Goal: Information Seeking & Learning: Learn about a topic

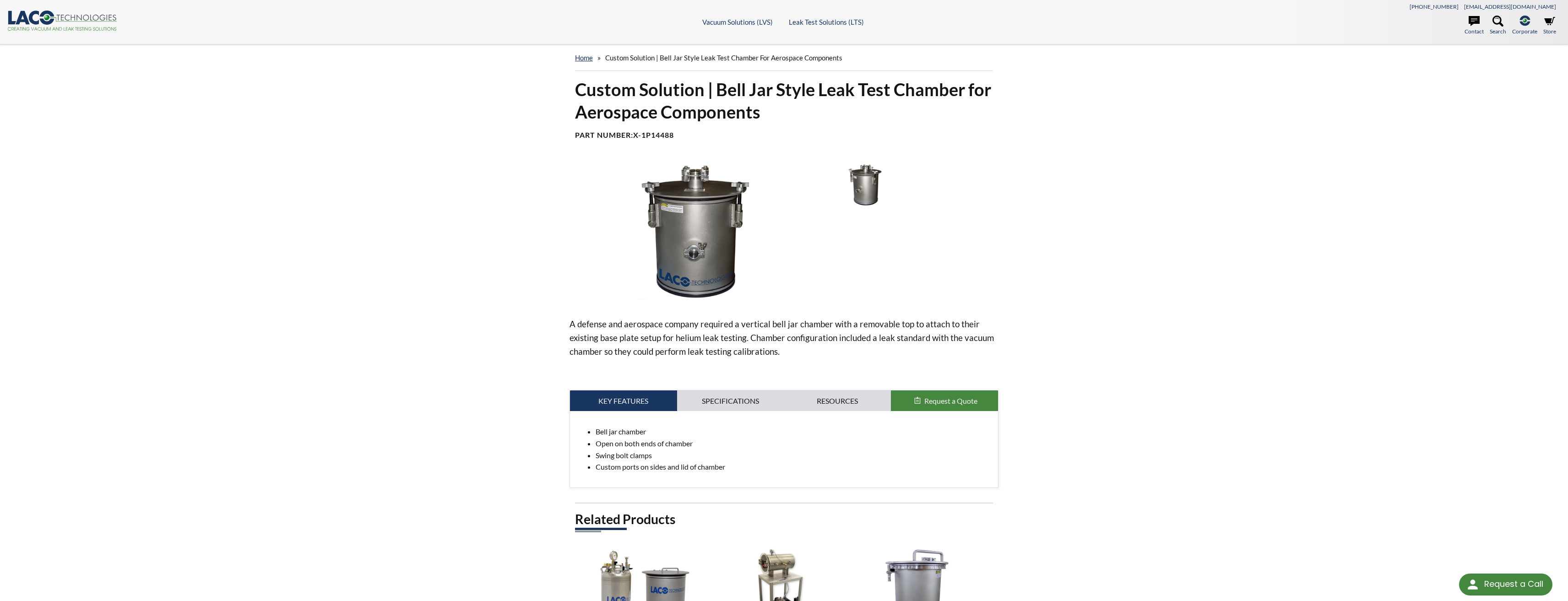
select select "Language Translate Widget"
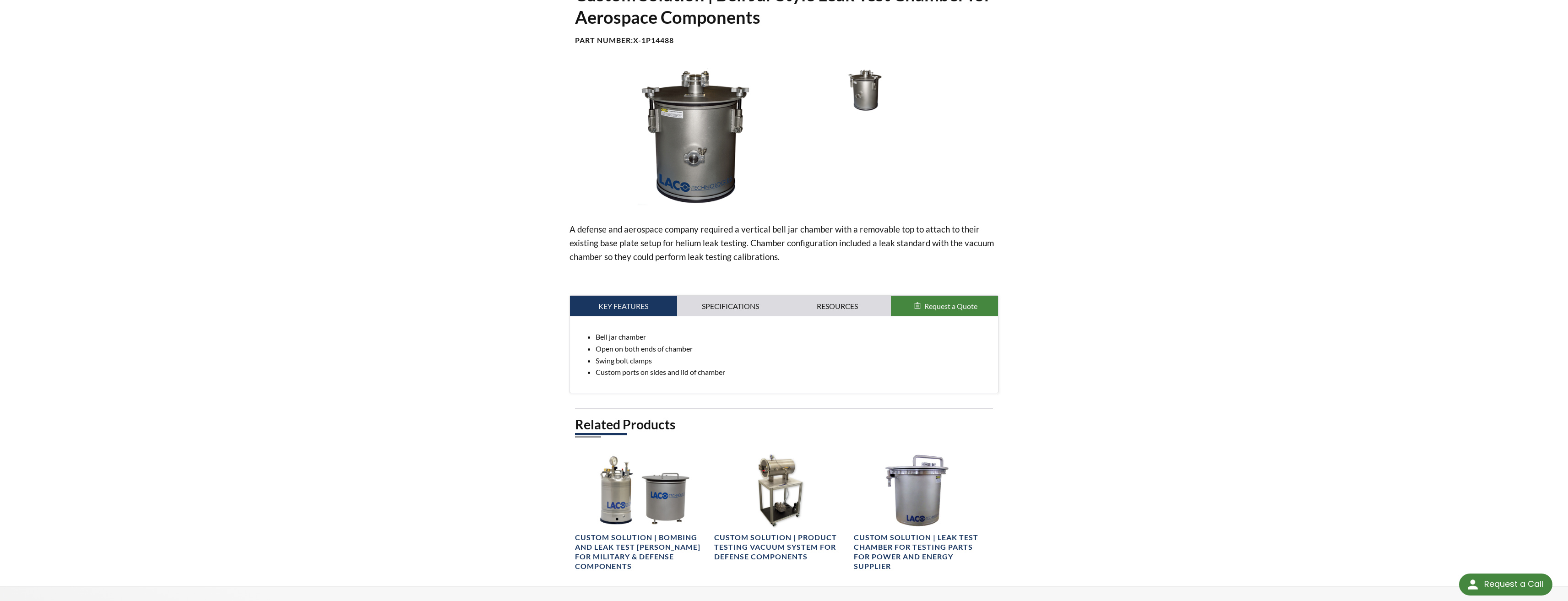
scroll to position [91, 0]
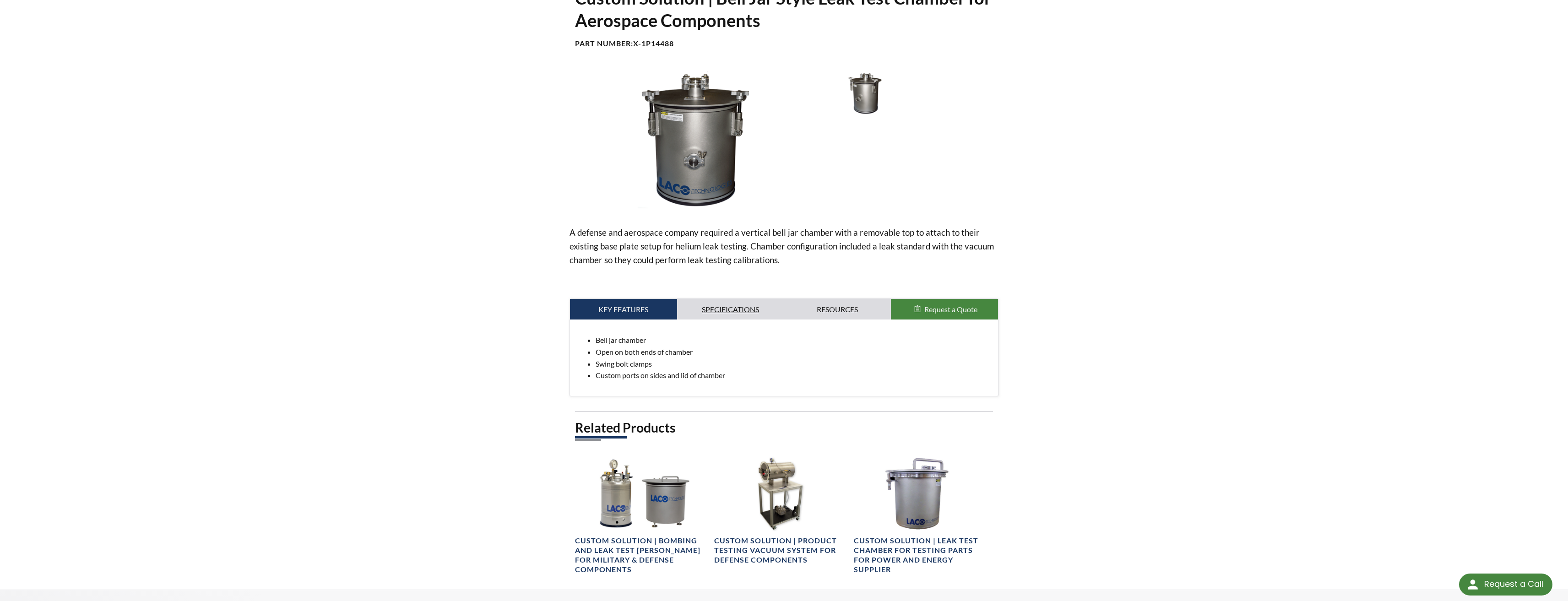
click at [712, 311] on link "Specifications" at bounding box center [730, 309] width 107 height 21
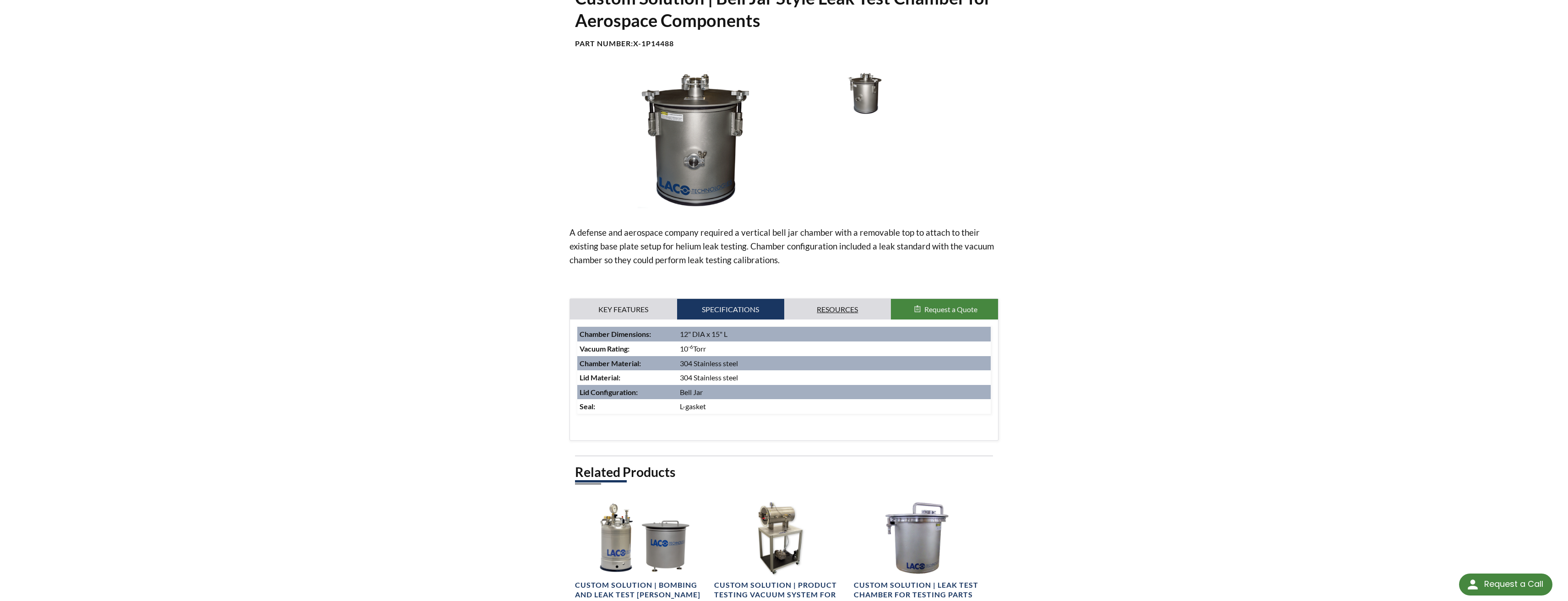
click at [849, 307] on link "Resources" at bounding box center [838, 309] width 107 height 21
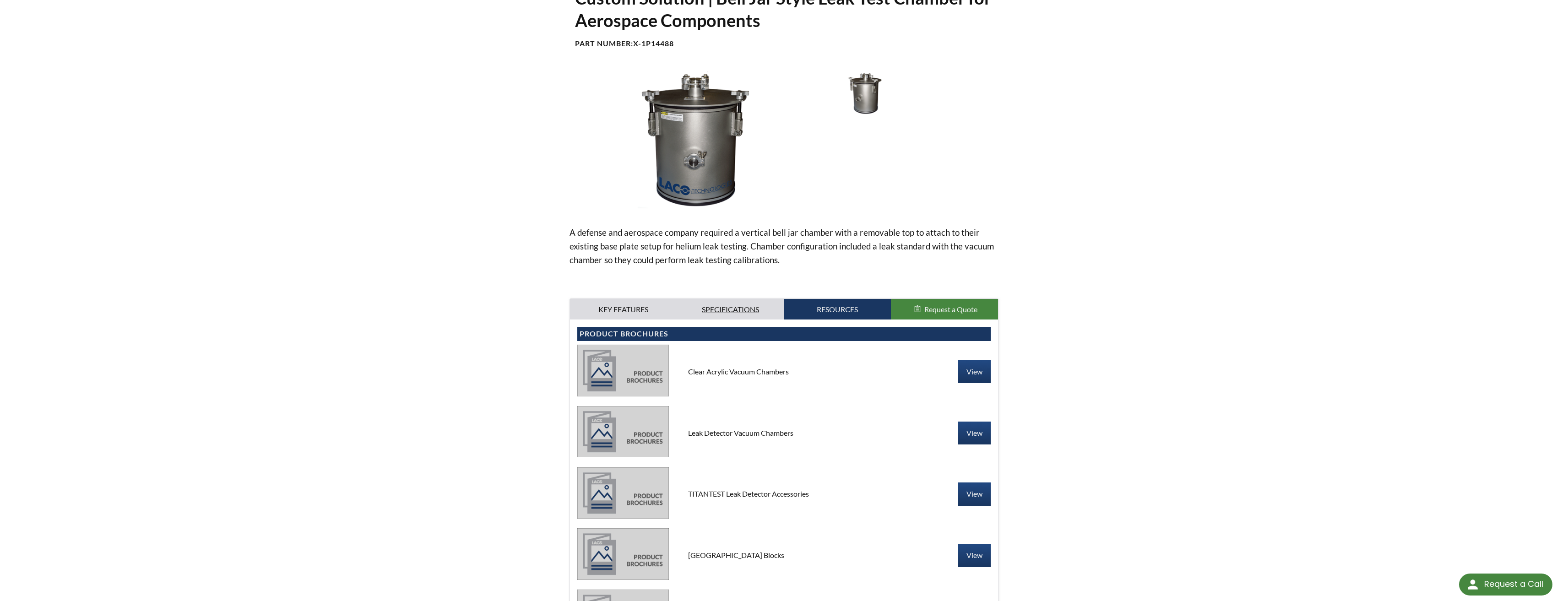
click at [770, 307] on link "Specifications" at bounding box center [730, 309] width 107 height 21
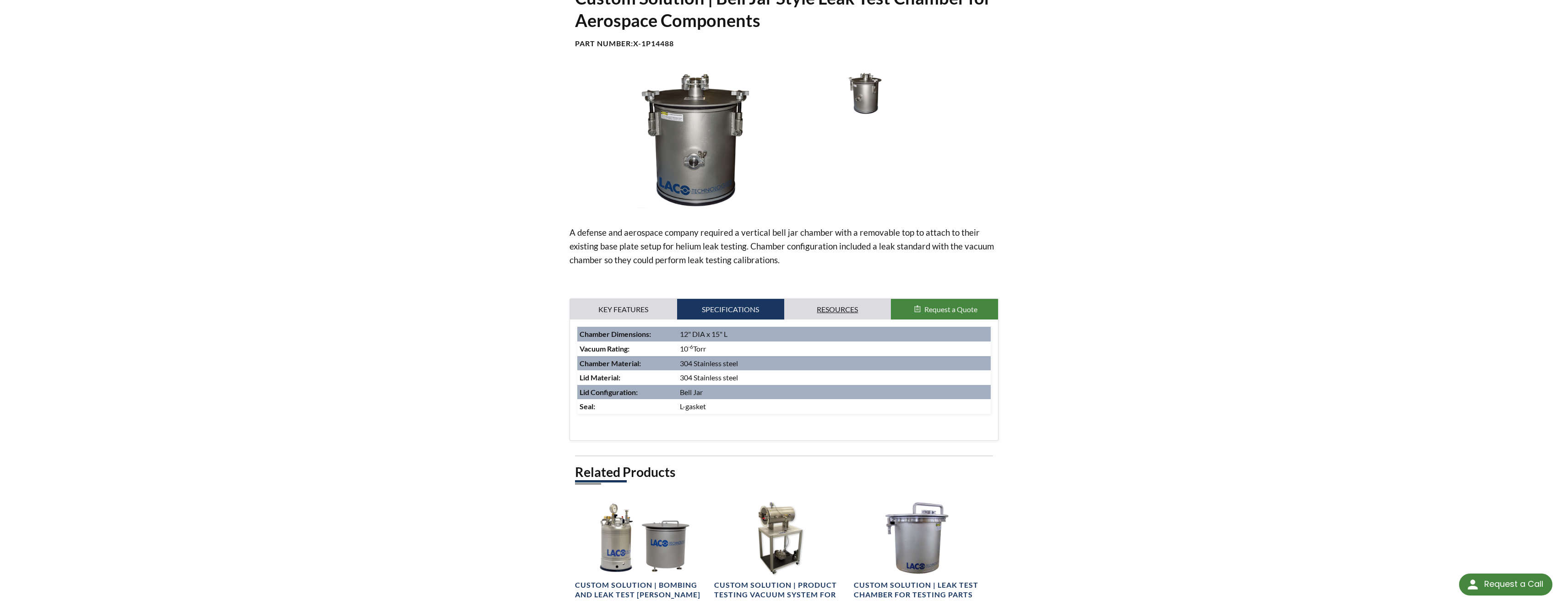
click at [817, 307] on link "Resources" at bounding box center [838, 309] width 107 height 21
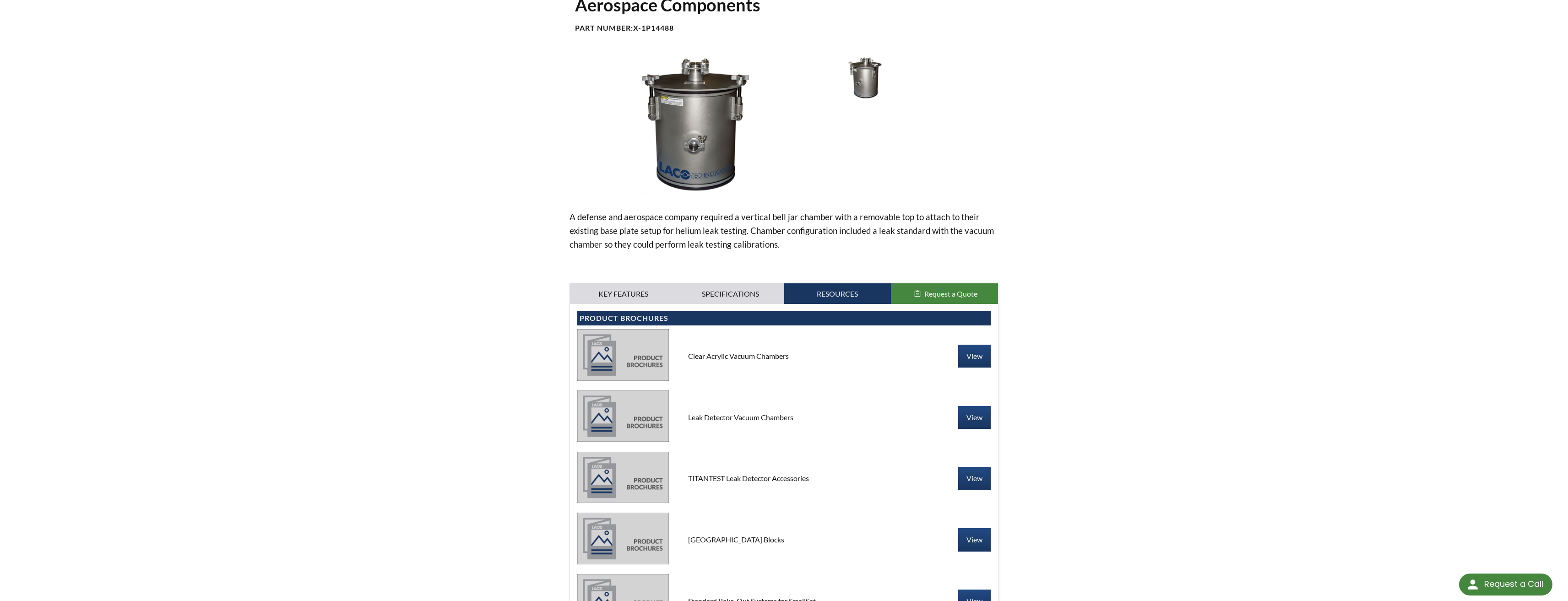
scroll to position [137, 0]
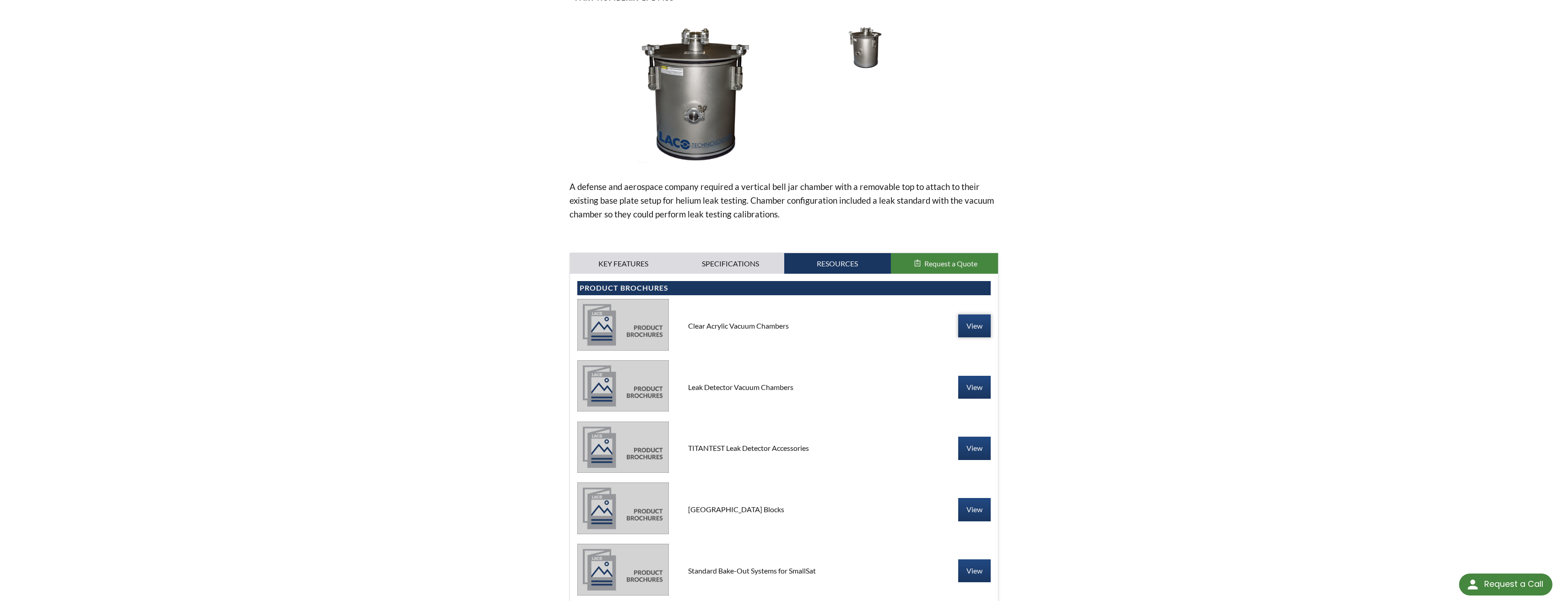
click at [966, 326] on link "View" at bounding box center [974, 326] width 32 height 23
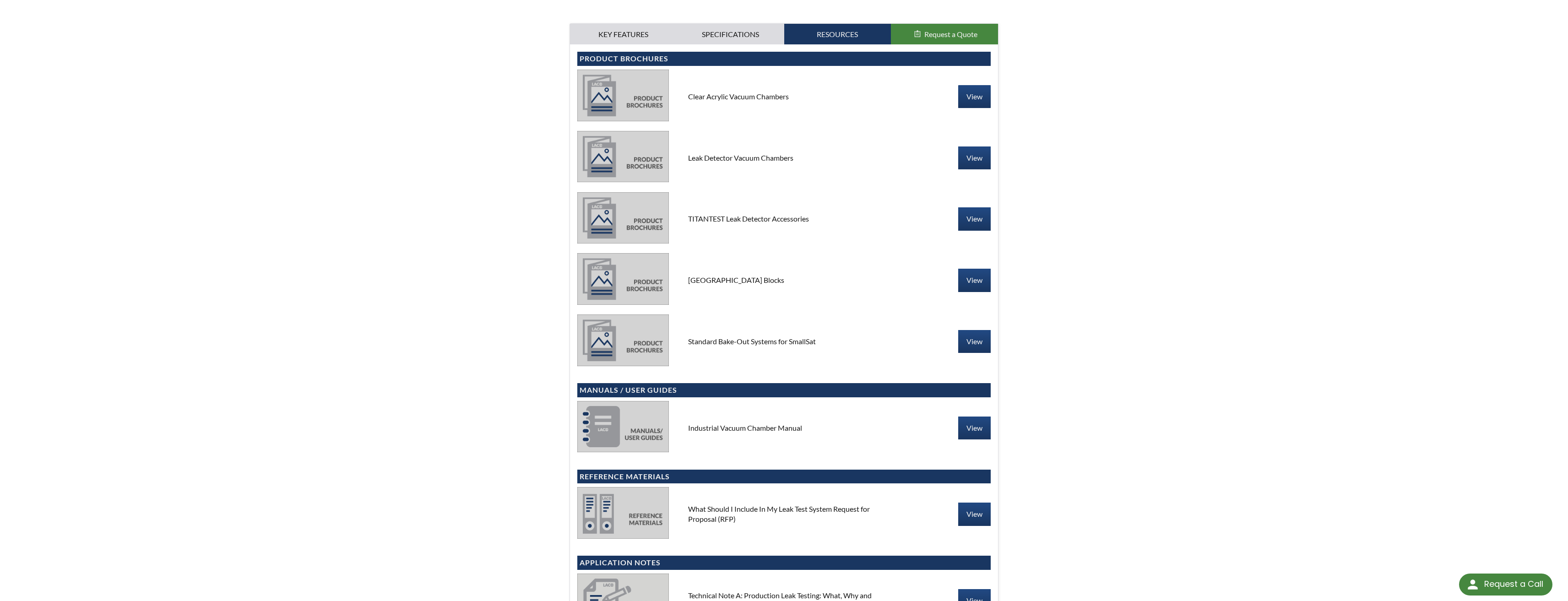
scroll to position [366, 0]
click at [954, 338] on div "View" at bounding box center [939, 342] width 103 height 23
click at [984, 339] on link "View" at bounding box center [974, 342] width 32 height 23
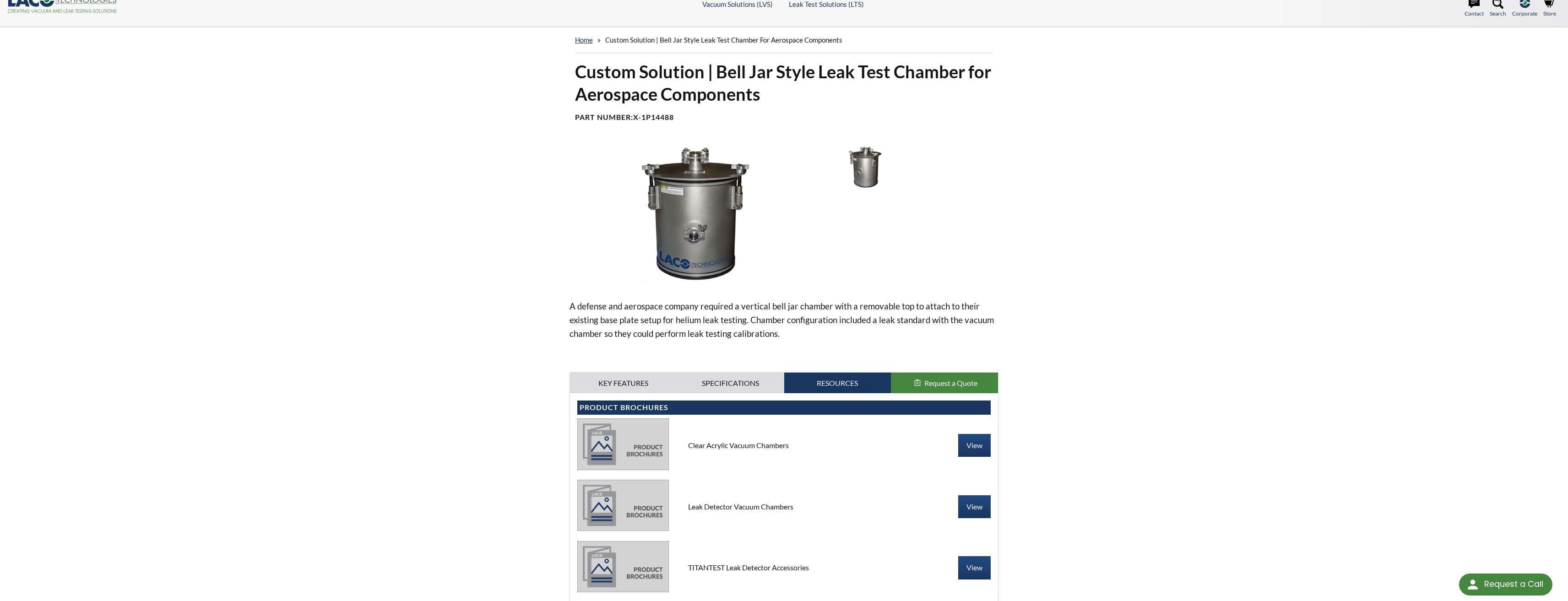
scroll to position [0, 0]
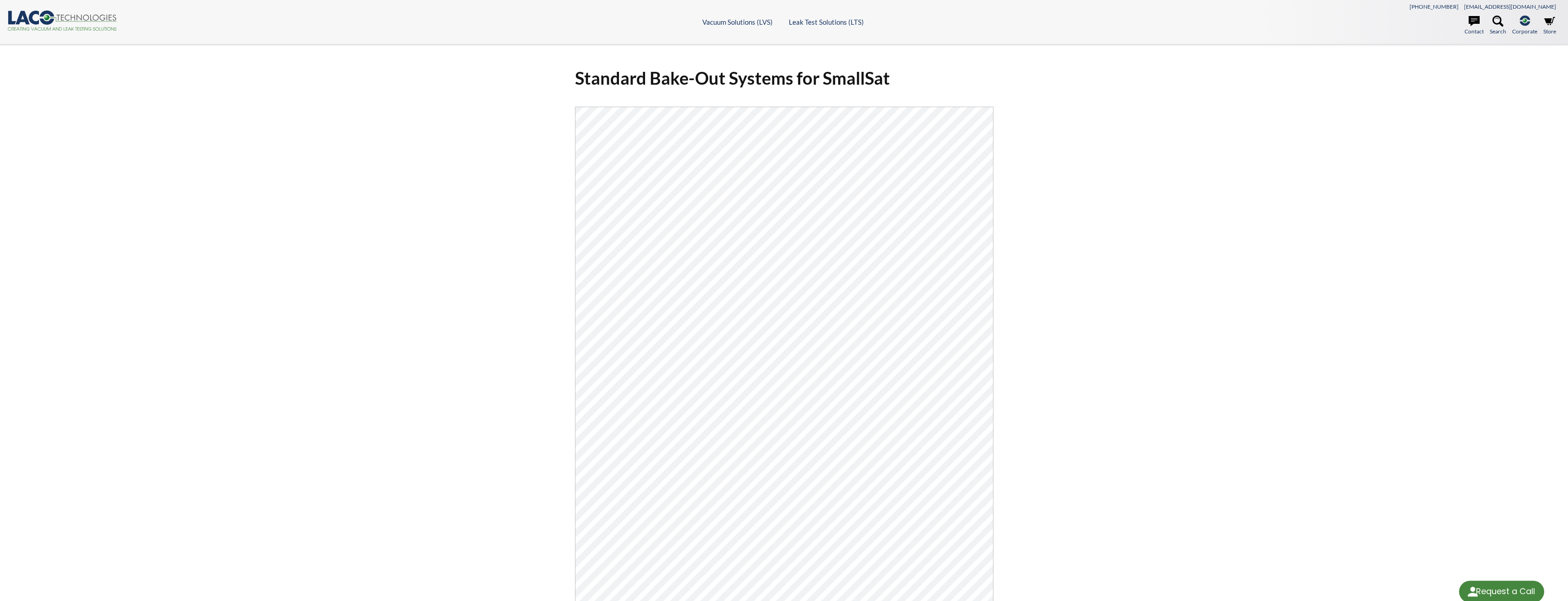
select select "Language Translate Widget"
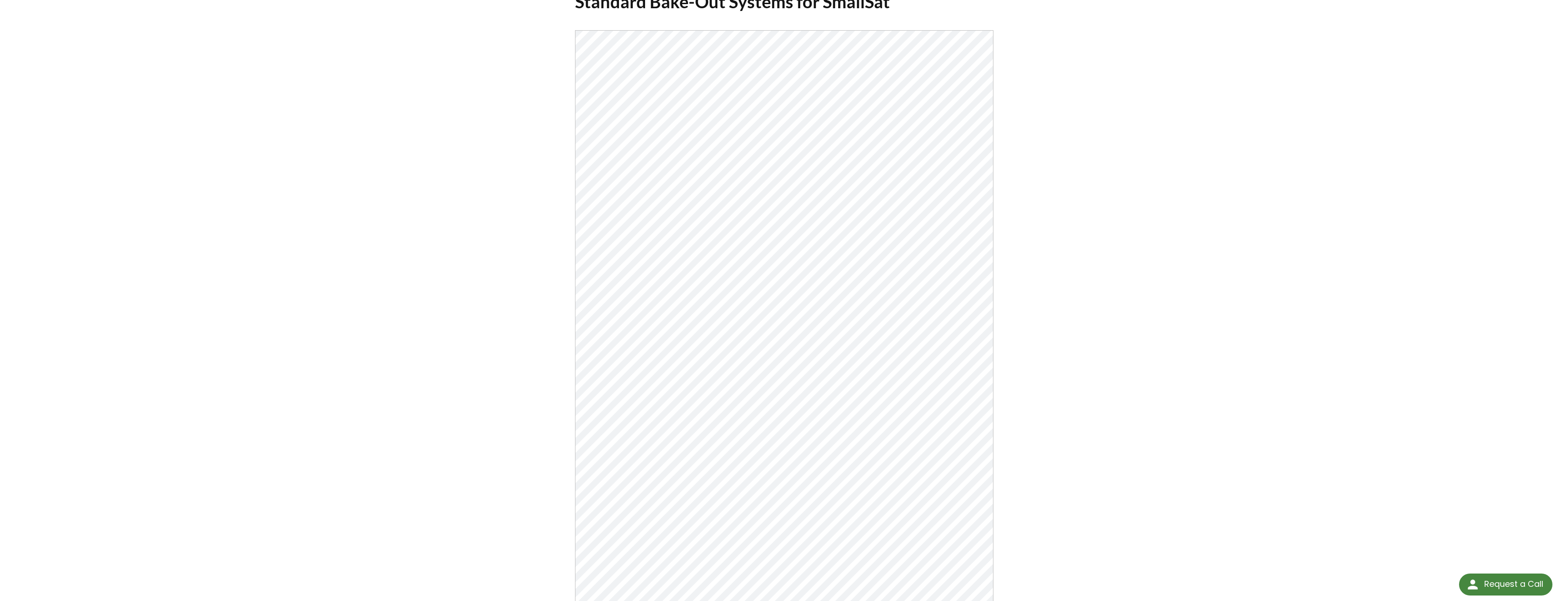
scroll to position [46, 0]
